Goal: Information Seeking & Learning: Stay updated

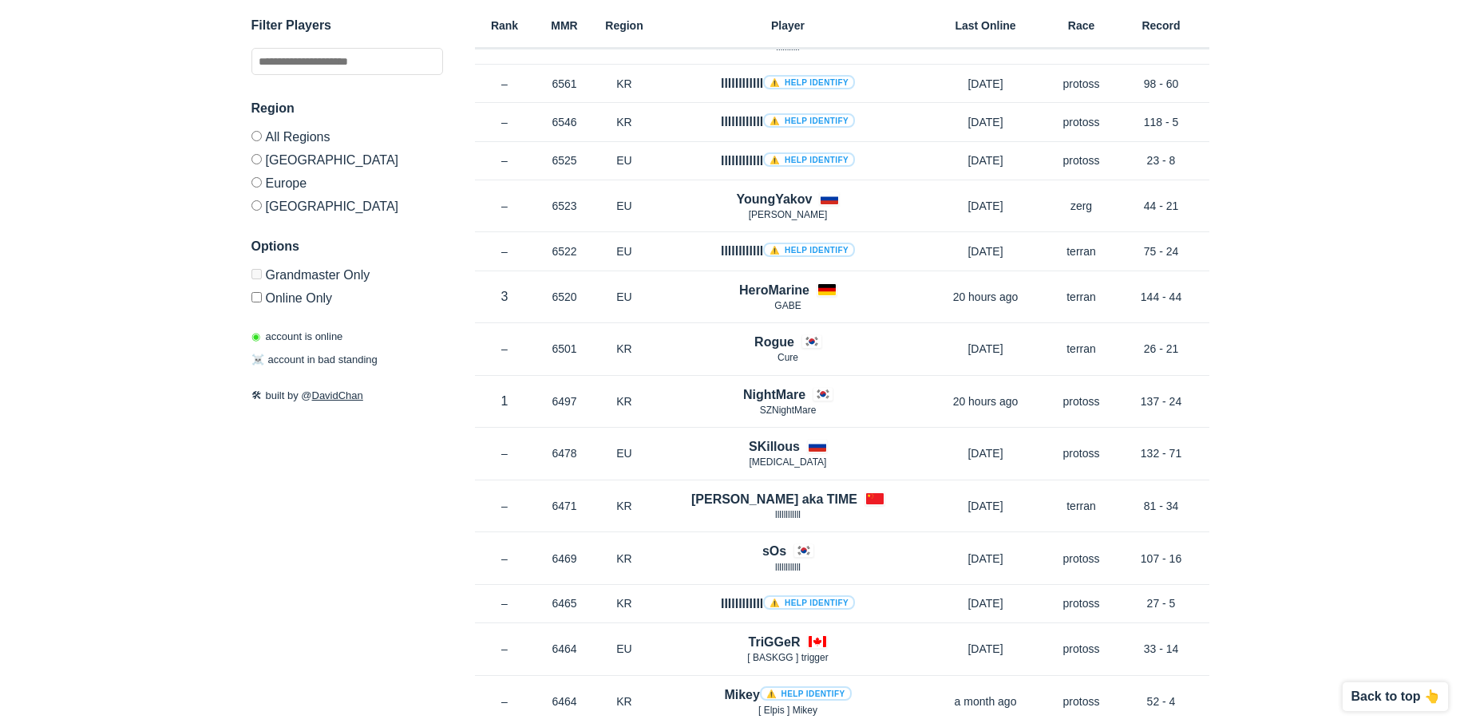
scroll to position [1277, 0]
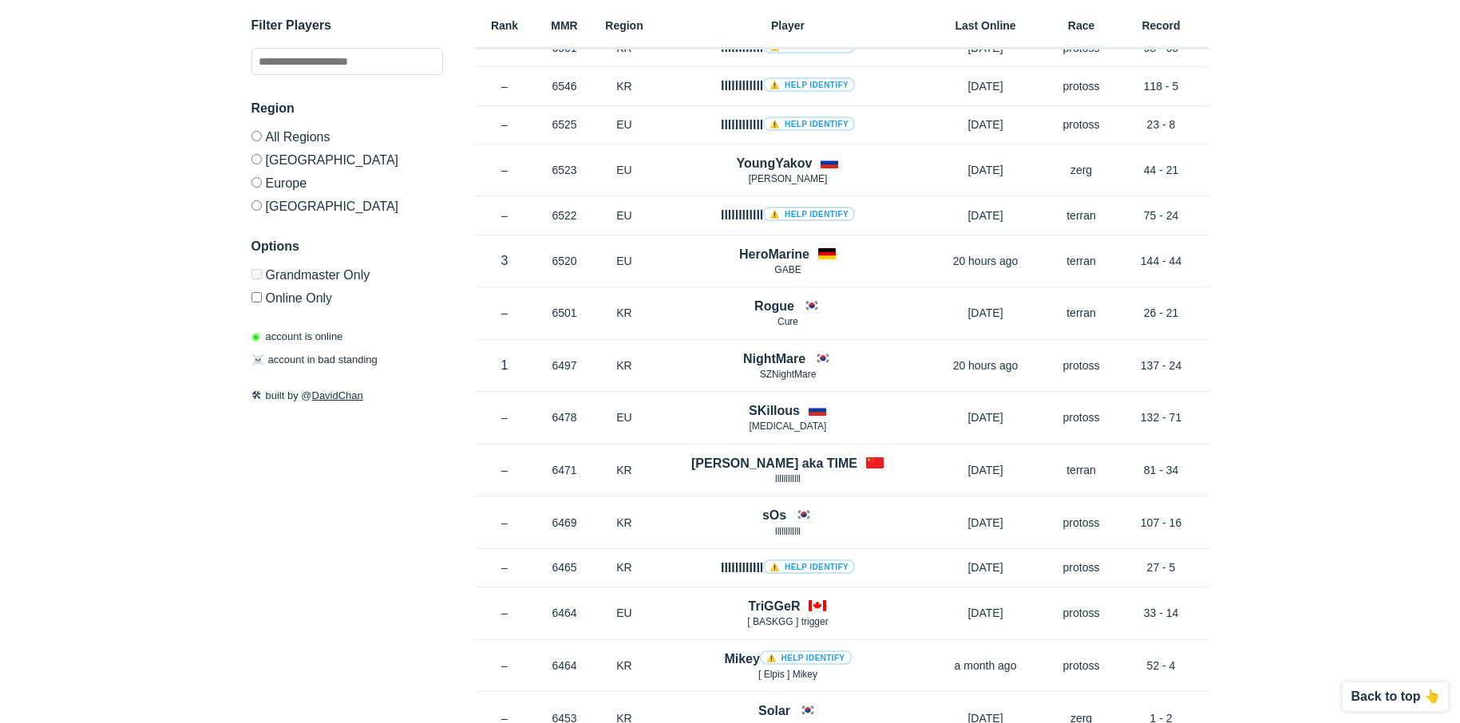
click at [281, 180] on label "Europe" at bounding box center [347, 182] width 192 height 23
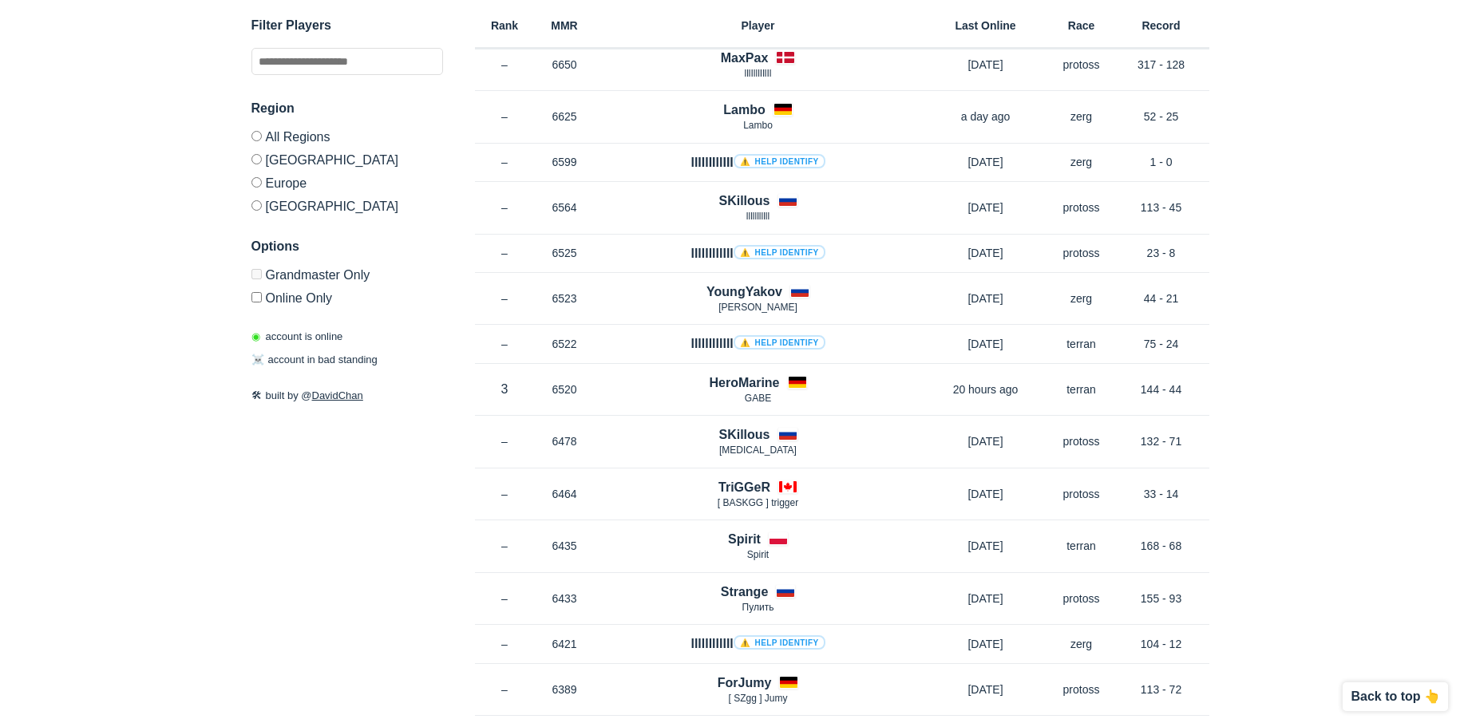
scroll to position [615, 0]
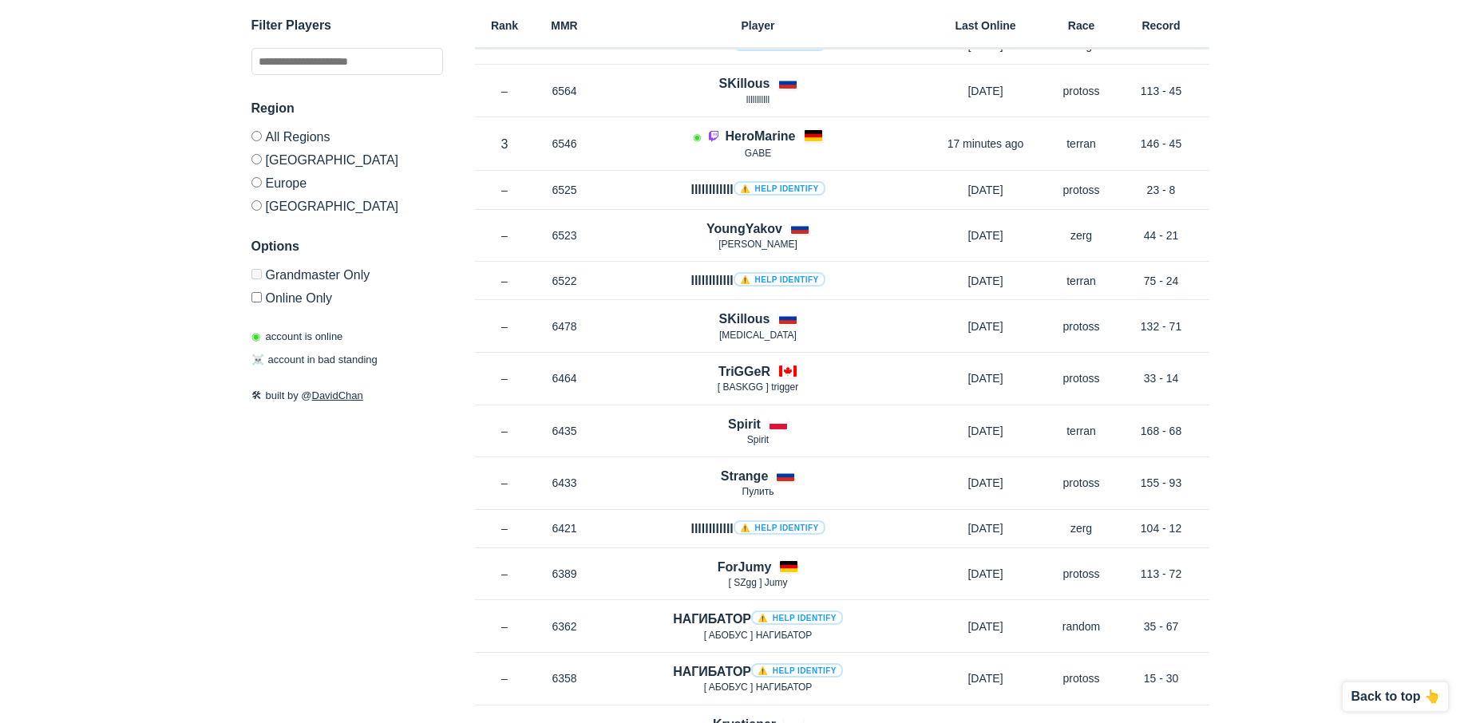
scroll to position [479, 0]
